Goal: Task Accomplishment & Management: Manage account settings

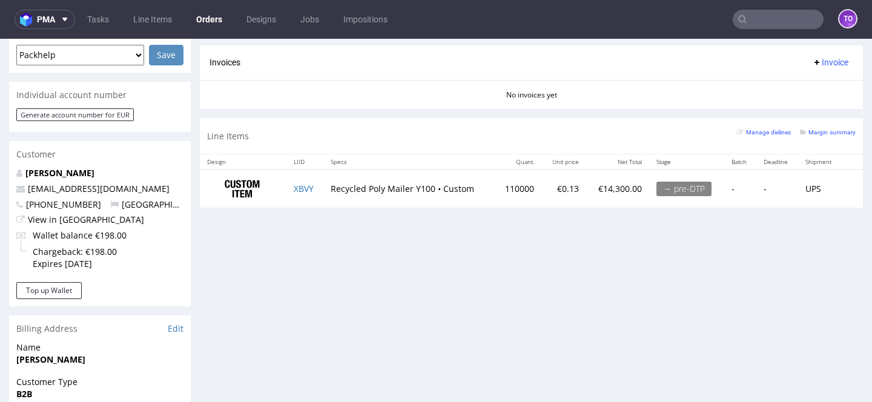
scroll to position [536, 0]
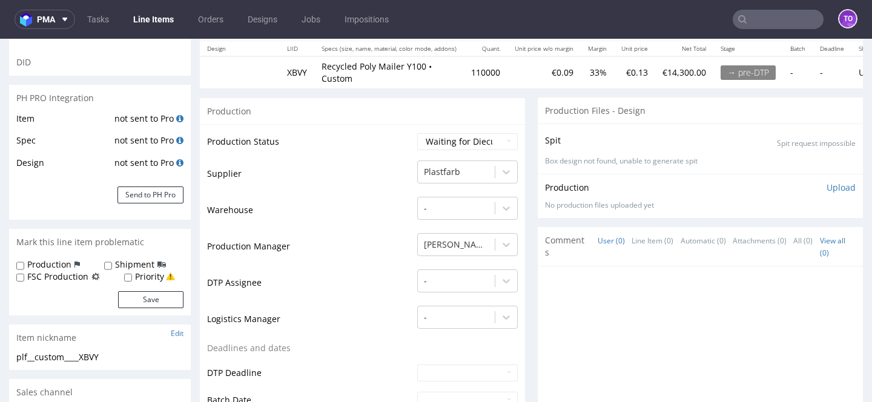
scroll to position [135, 0]
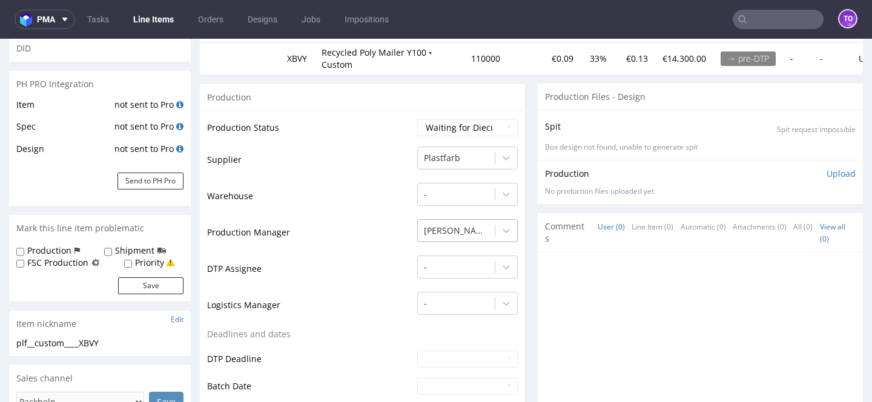
click at [454, 232] on div "Klaudia Wiśniewska" at bounding box center [467, 227] width 100 height 17
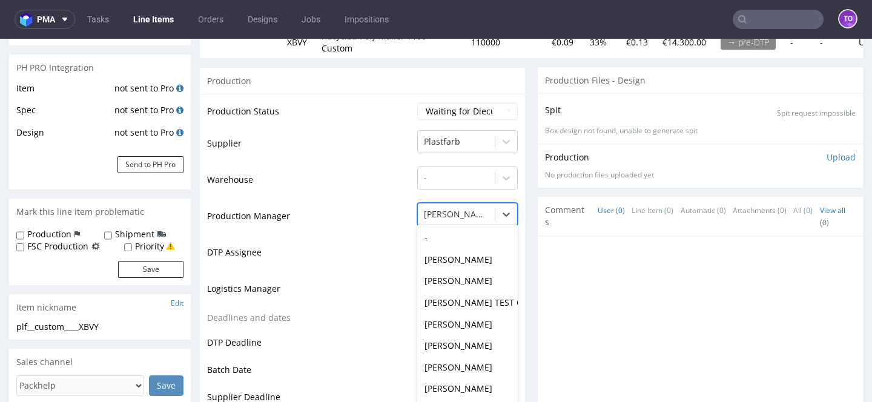
scroll to position [863, 0]
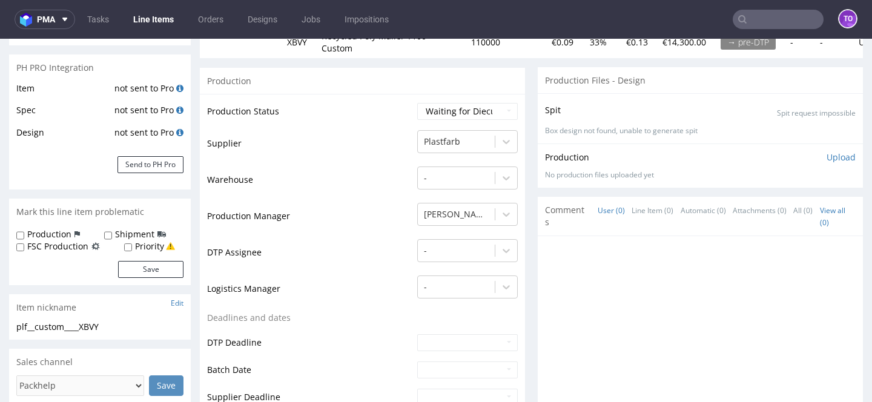
click at [324, 202] on td "Production Manager" at bounding box center [310, 220] width 207 height 36
click at [466, 207] on div at bounding box center [456, 214] width 65 height 15
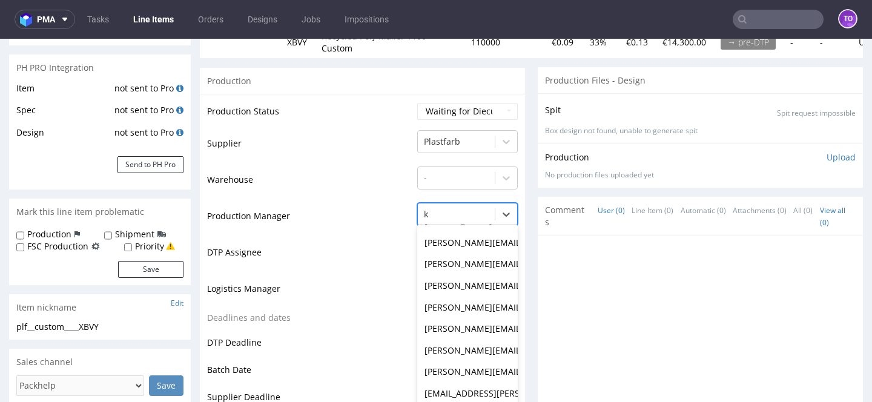
scroll to position [0, 0]
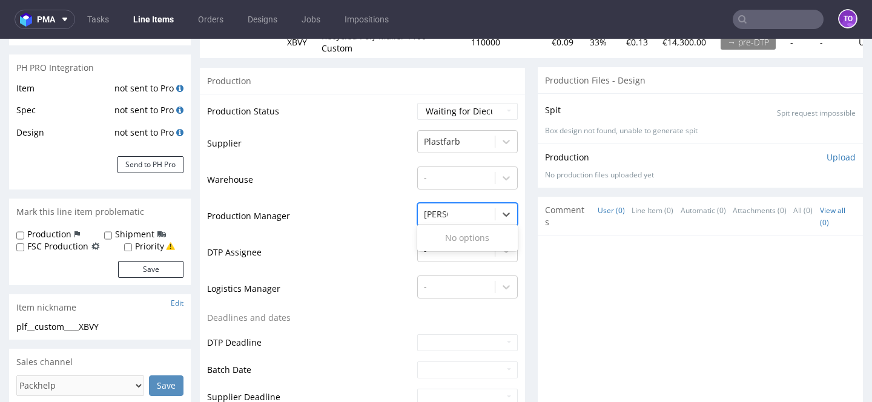
type input "kubi"
click at [455, 227] on div "tomasz.kubiak@packhelp.com" at bounding box center [467, 238] width 100 height 22
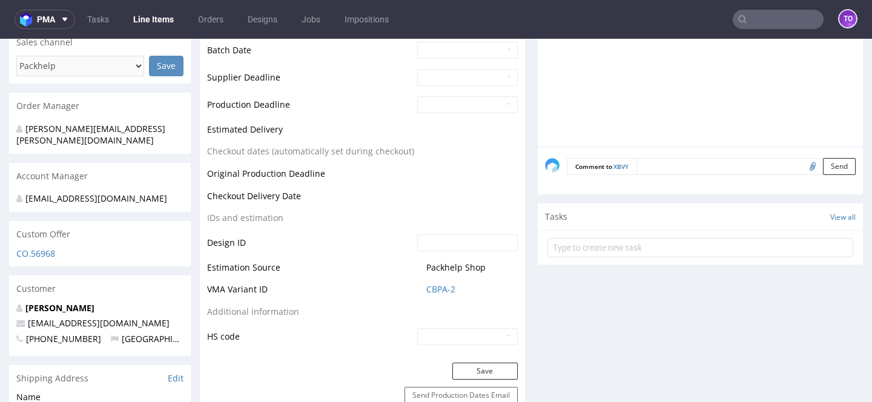
scroll to position [493, 0]
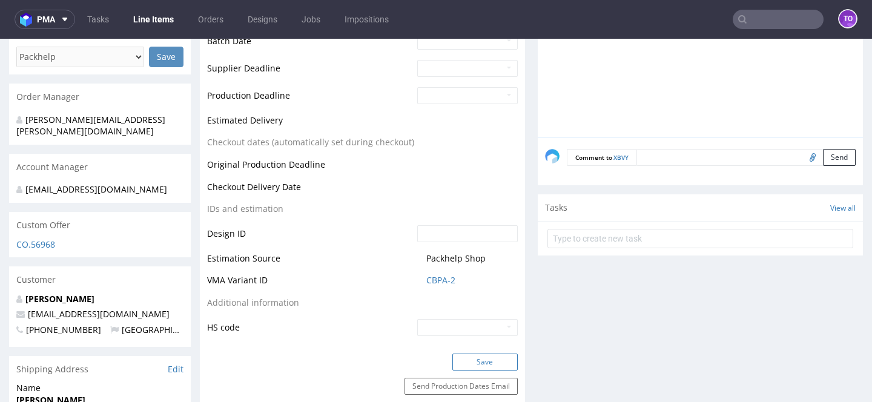
click at [482, 354] on button "Save" at bounding box center [484, 362] width 65 height 17
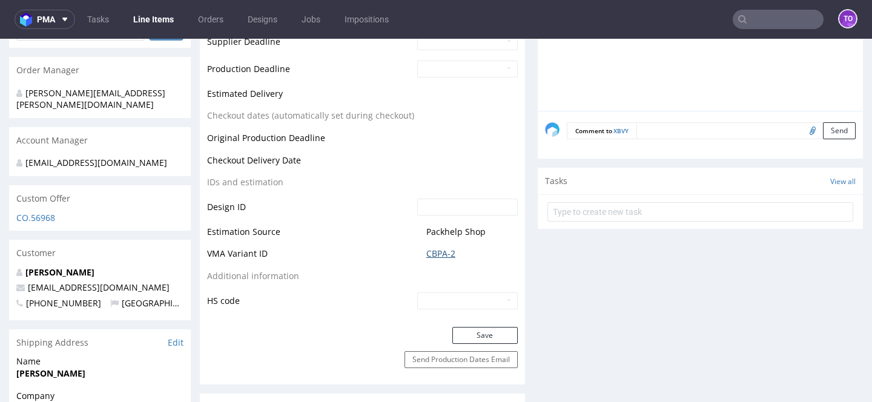
scroll to position [558, 0]
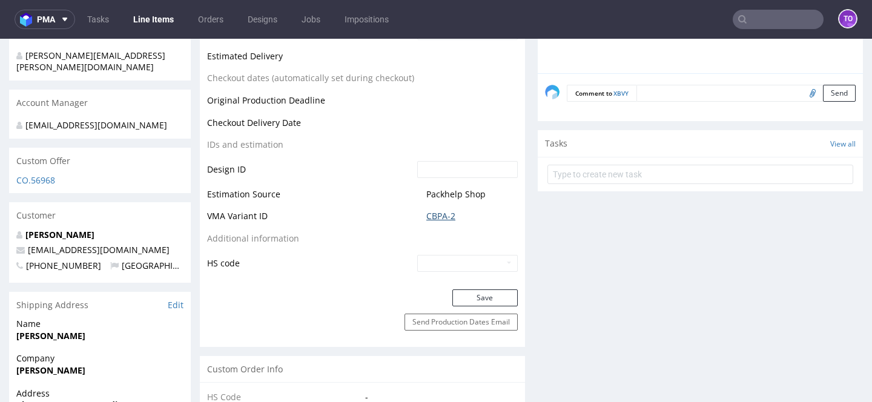
click at [435, 210] on link "CBPA-2" at bounding box center [440, 216] width 29 height 12
click at [432, 210] on link "CBPA-2" at bounding box center [440, 216] width 29 height 12
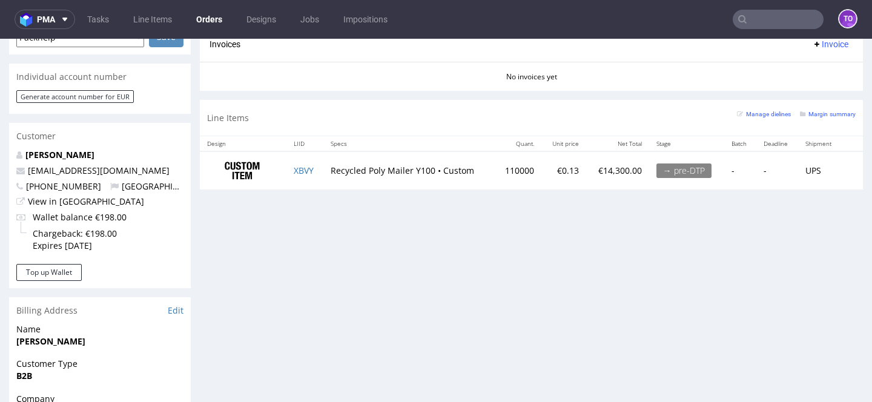
scroll to position [374, 0]
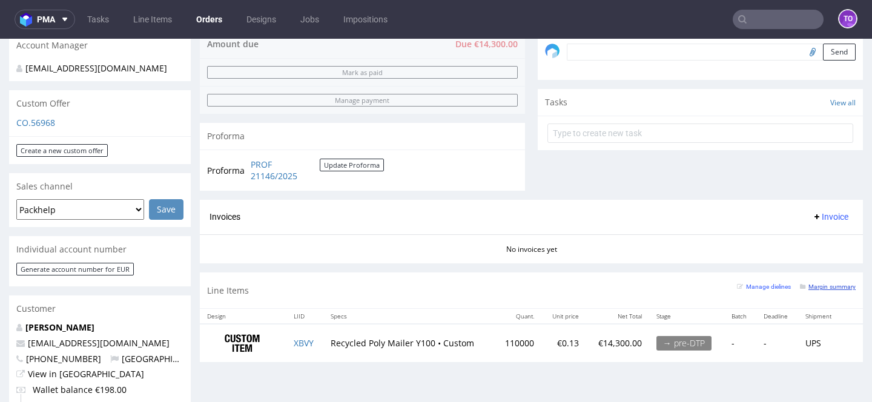
click at [820, 290] on small "Margin summary" at bounding box center [828, 286] width 56 height 7
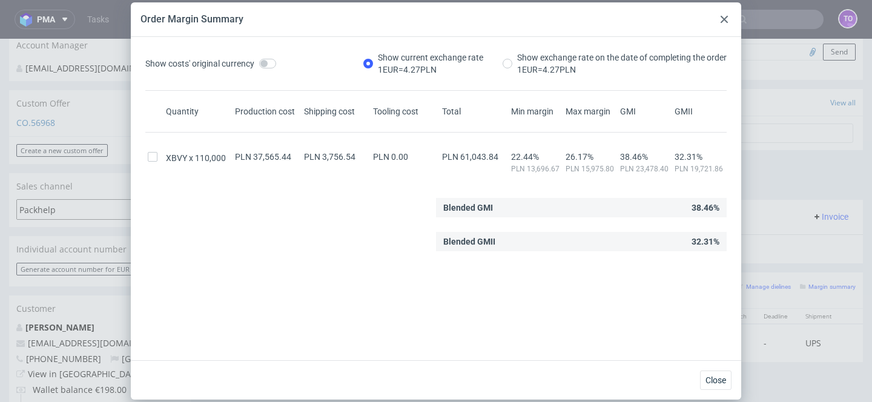
click at [726, 14] on div at bounding box center [724, 19] width 15 height 15
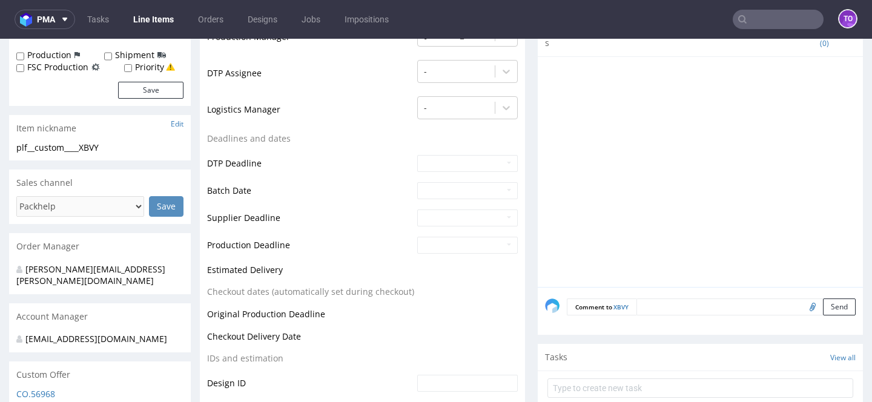
scroll to position [354, 0]
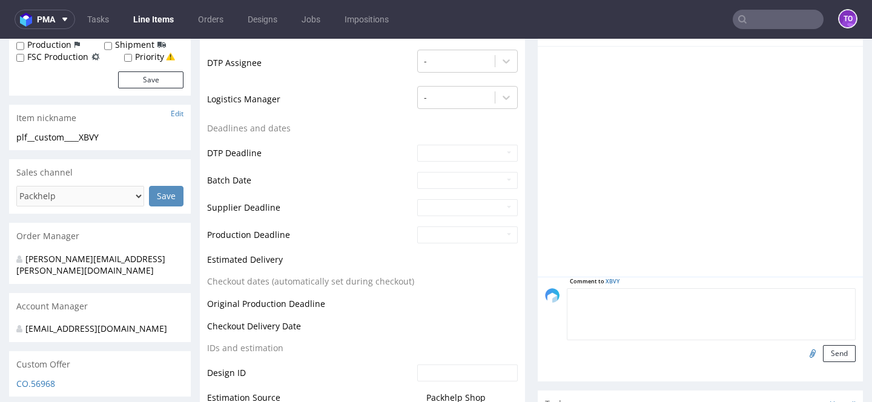
click at [650, 292] on textarea at bounding box center [711, 314] width 289 height 52
type textarea "siatka"
click at [802, 345] on input "file" at bounding box center [810, 353] width 17 height 16
type input "C:\fakepath\KK_450x55050_i_70_-_1.pdf"
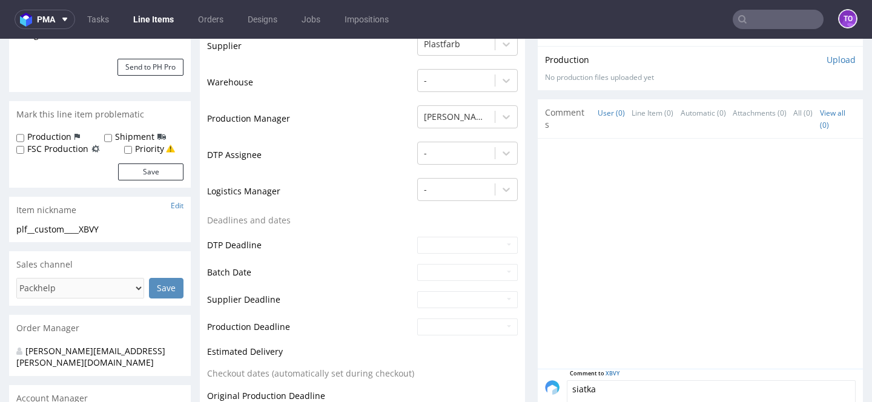
scroll to position [441, 0]
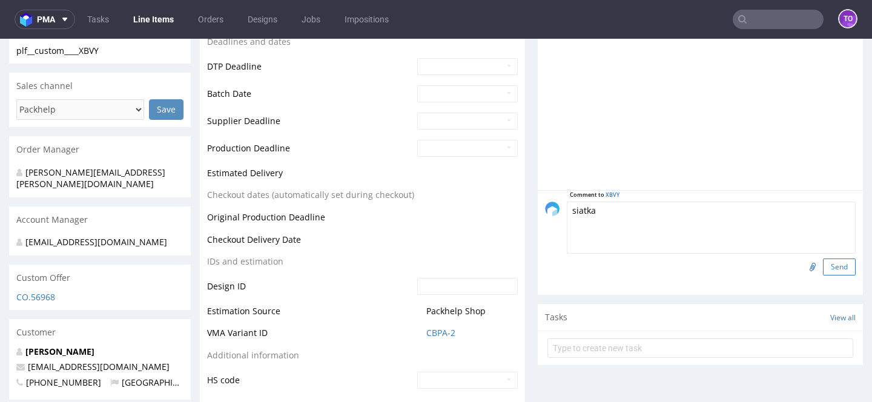
click at [830, 262] on button "Send" at bounding box center [839, 266] width 33 height 17
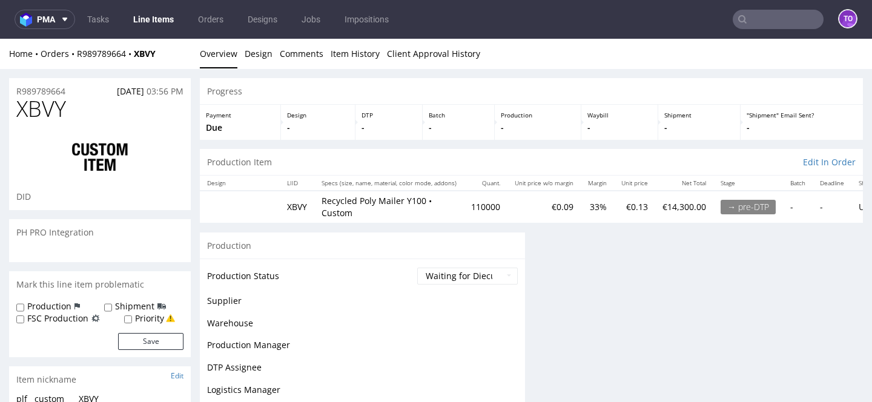
scroll to position [0, 0]
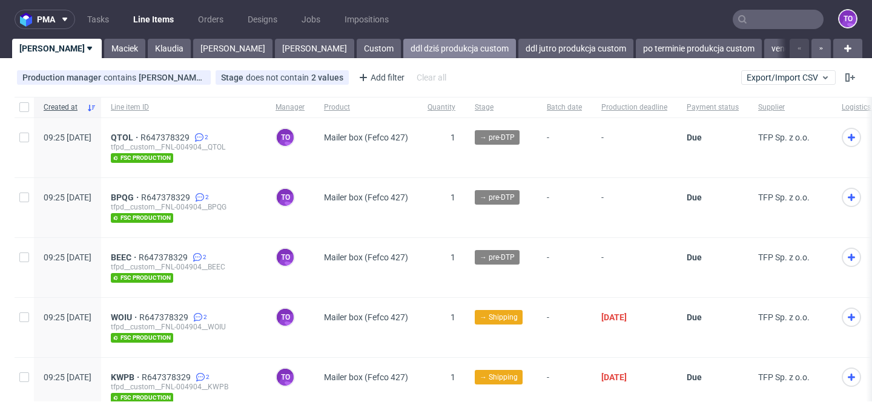
click at [403, 44] on link "ddl dziś produkcja custom" at bounding box center [459, 48] width 113 height 19
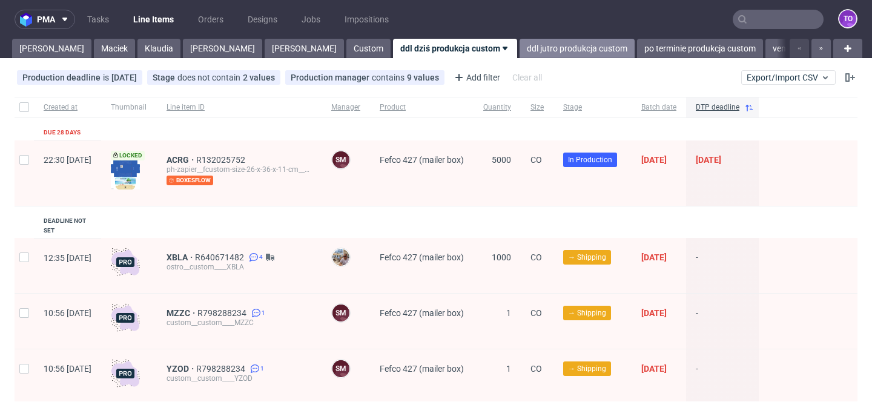
click at [519, 54] on link "ddl jutro produkcja custom" at bounding box center [576, 48] width 115 height 19
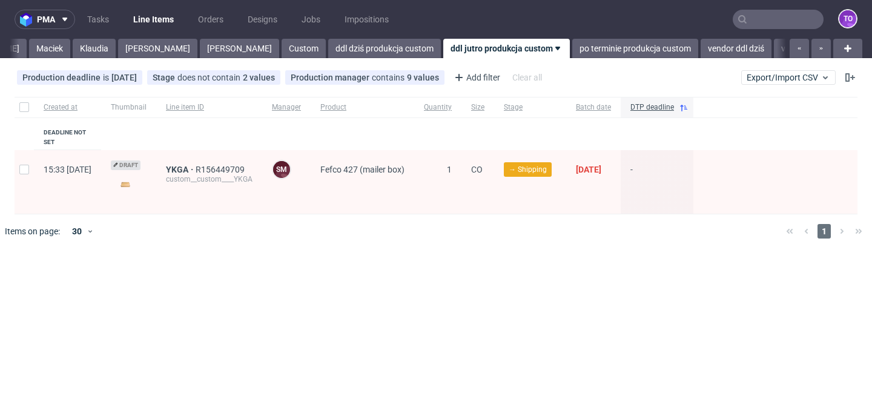
scroll to position [0, 73]
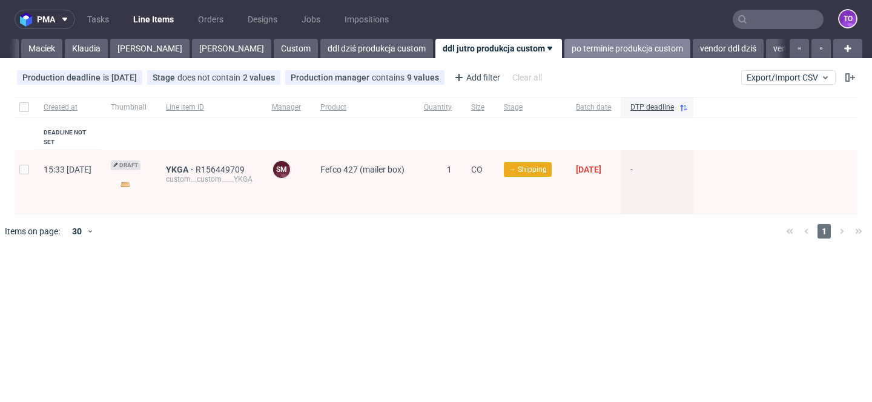
click at [564, 48] on link "po terminie produkcja custom" at bounding box center [627, 48] width 126 height 19
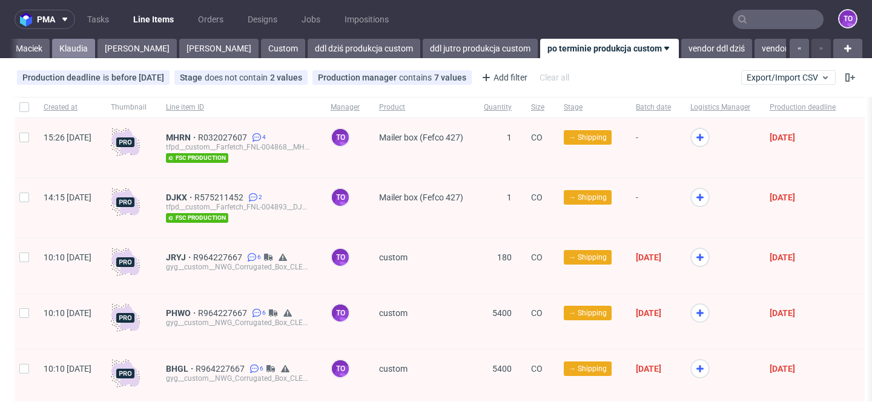
click at [52, 51] on link "Klaudia" at bounding box center [73, 48] width 43 height 19
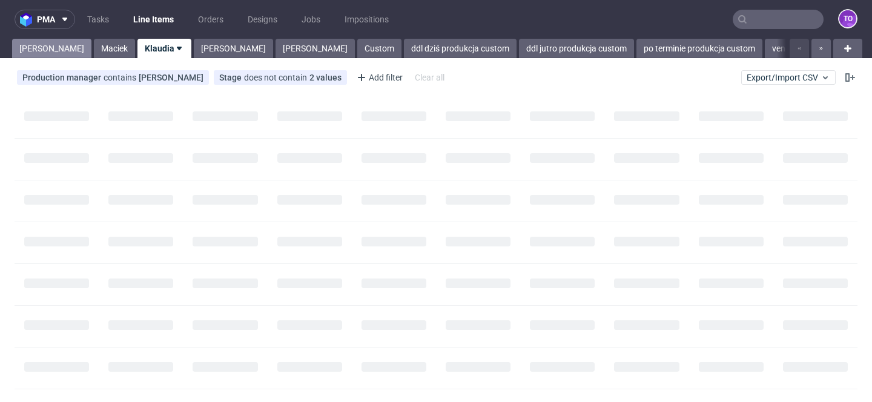
click at [36, 49] on link "Tomasz" at bounding box center [51, 48] width 79 height 19
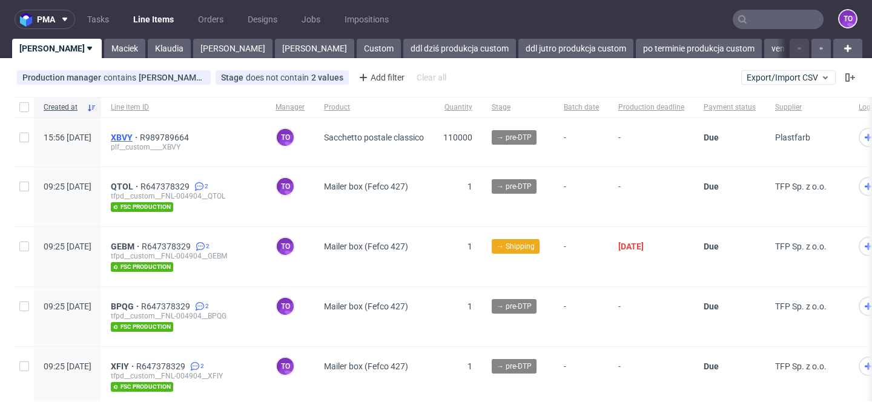
click at [140, 137] on span "XBVY" at bounding box center [125, 138] width 29 height 10
